Goal: Information Seeking & Learning: Learn about a topic

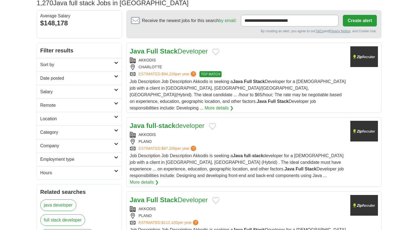
scroll to position [56, 0]
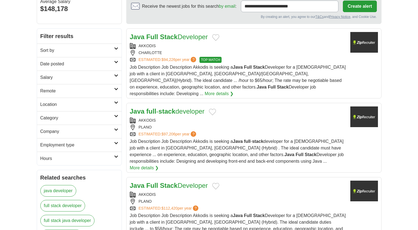
click at [167, 108] on strong "stack" at bounding box center [166, 111] width 17 height 7
click at [82, 64] on h2 "Date posted" at bounding box center [77, 64] width 74 height 7
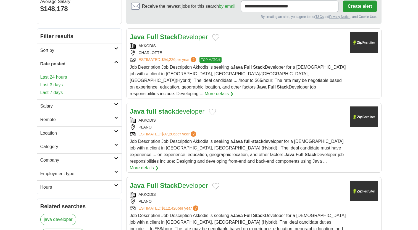
click at [61, 77] on link "Last 24 hours" at bounding box center [79, 77] width 78 height 7
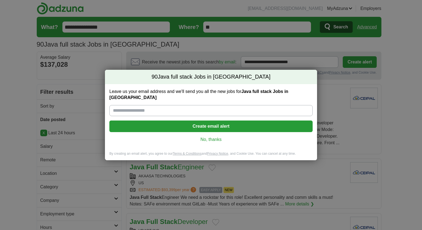
click at [209, 137] on link "No, thanks" at bounding box center [211, 140] width 194 height 6
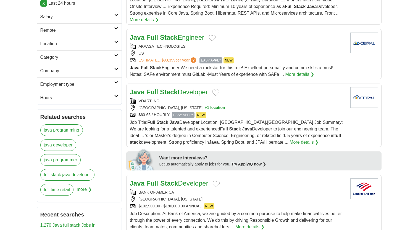
scroll to position [131, 0]
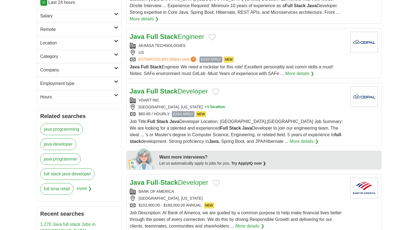
click at [291, 111] on div "$60-65 / HOURLY EASY APPLY NEW" at bounding box center [238, 114] width 216 height 6
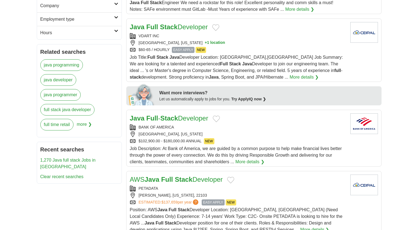
scroll to position [195, 0]
click at [268, 131] on div "JERSEY CITY, NEW JERSEY" at bounding box center [238, 134] width 216 height 6
click at [264, 192] on div "MCLEAN, VIRGINIA, 22103" at bounding box center [238, 195] width 216 height 6
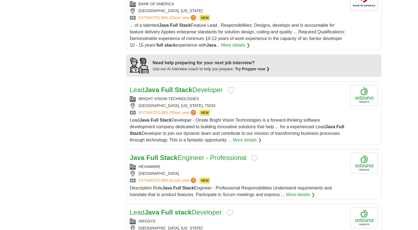
scroll to position [448, 0]
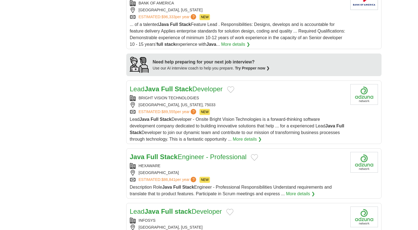
click at [214, 95] on div "BRIGHT VISION TECHNOLOGIES" at bounding box center [238, 98] width 216 height 6
click at [269, 163] on div "HEXAWARE" at bounding box center [238, 166] width 216 height 6
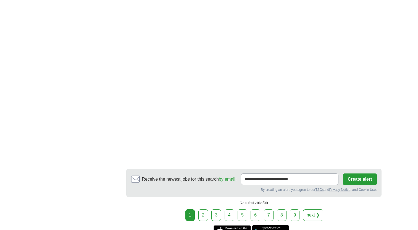
scroll to position [772, 0]
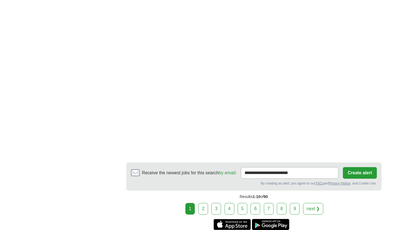
click at [205, 203] on link "2" at bounding box center [203, 209] width 10 height 12
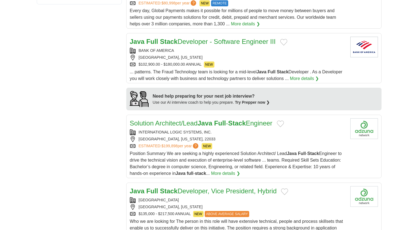
scroll to position [387, 0]
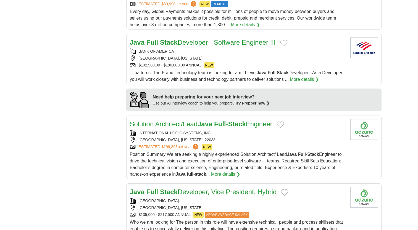
click at [241, 137] on div "INTERNATIONAL LOGIC SYSTEMS, INC. FAIRFAX, VIRGINIA, 22033 ESTIMATED: $199,898 …" at bounding box center [238, 140] width 216 height 20
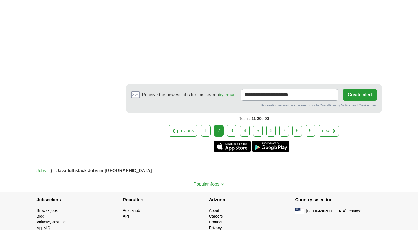
scroll to position [833, 0]
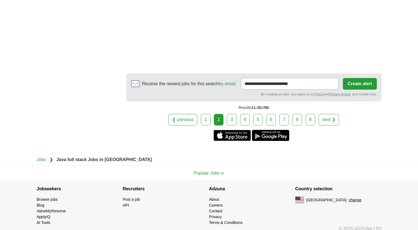
click at [232, 126] on link "3" at bounding box center [232, 120] width 10 height 12
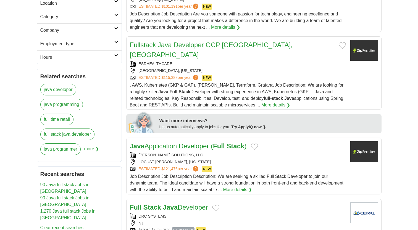
scroll to position [172, 0]
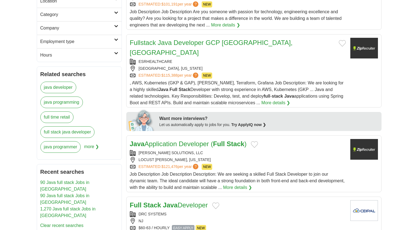
click at [256, 154] on div "C. MACK SOLUTIONS, LLC LOCUST DALE, VIRGINIA ESTIMATED: $121,476 per year ? NEW" at bounding box center [238, 160] width 216 height 20
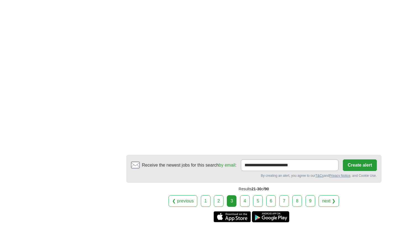
scroll to position [783, 0]
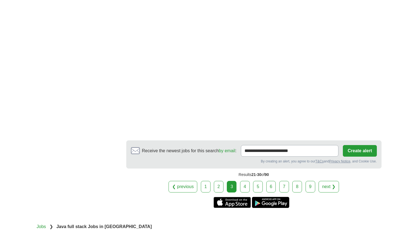
click at [247, 181] on link "4" at bounding box center [245, 187] width 10 height 12
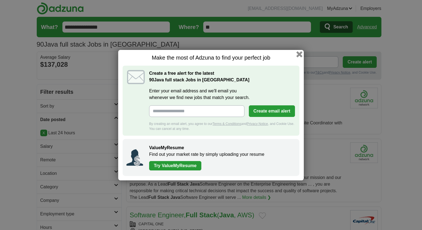
click at [298, 54] on button "button" at bounding box center [299, 54] width 6 height 6
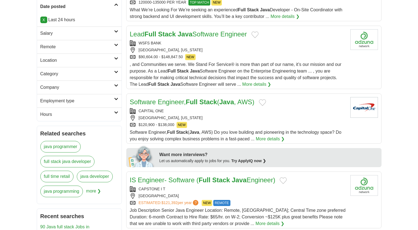
scroll to position [114, 0]
click at [302, 102] on div "Software Engineer, Full Stack ( Java , AWS)" at bounding box center [238, 102] width 216 height 10
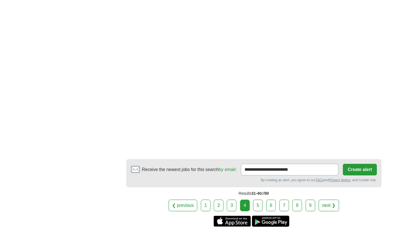
scroll to position [851, 0]
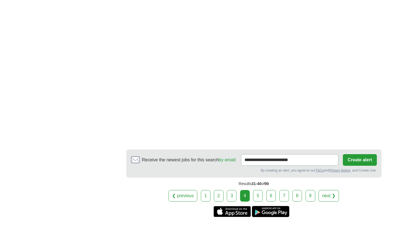
click at [259, 191] on link "5" at bounding box center [258, 196] width 10 height 12
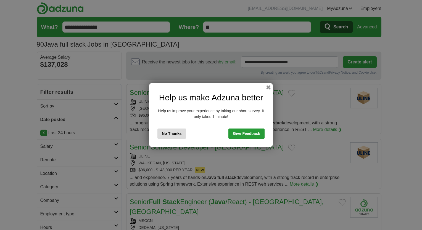
click at [179, 131] on button "No Thanks" at bounding box center [171, 134] width 29 height 10
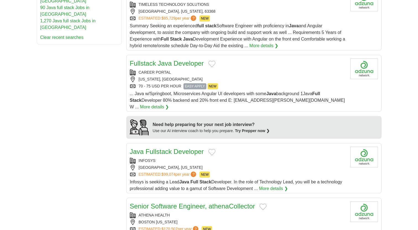
scroll to position [373, 0]
click at [305, 157] on div "INFOSYS" at bounding box center [238, 160] width 216 height 6
